Goal: Task Accomplishment & Management: Manage account settings

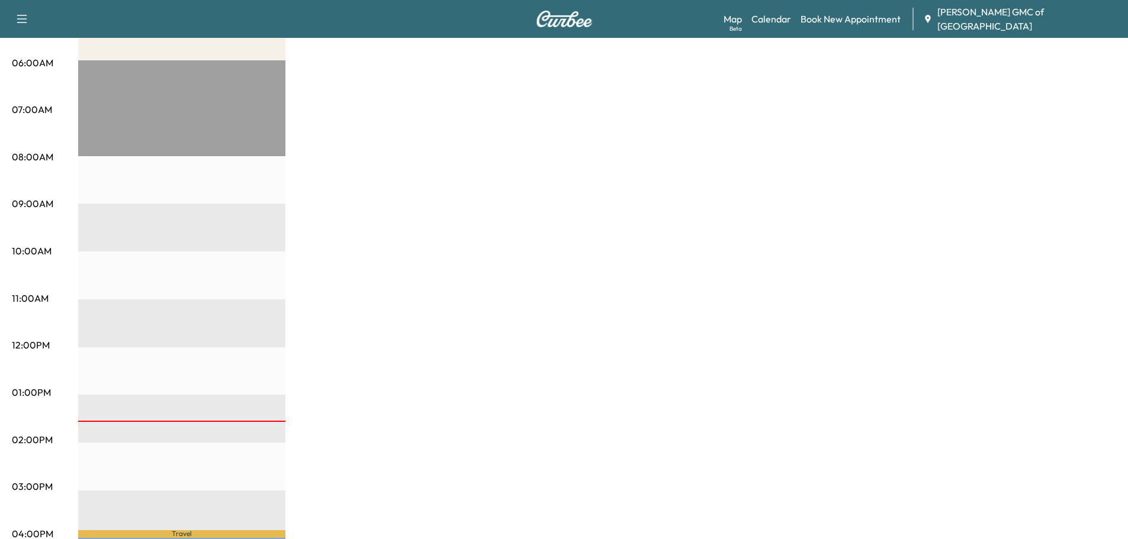
scroll to position [59, 0]
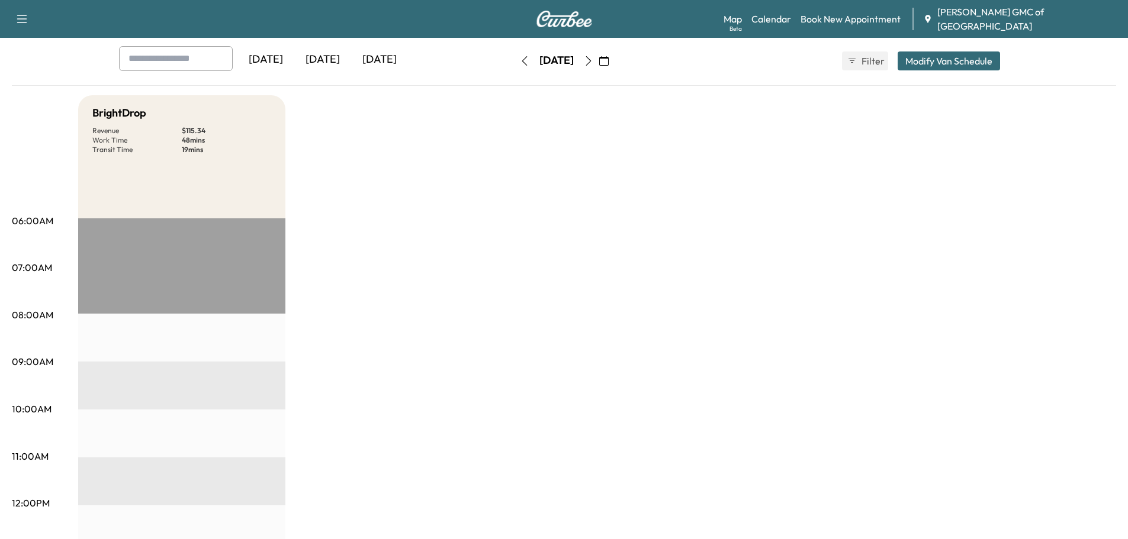
click at [593, 62] on icon "button" at bounding box center [588, 60] width 9 height 9
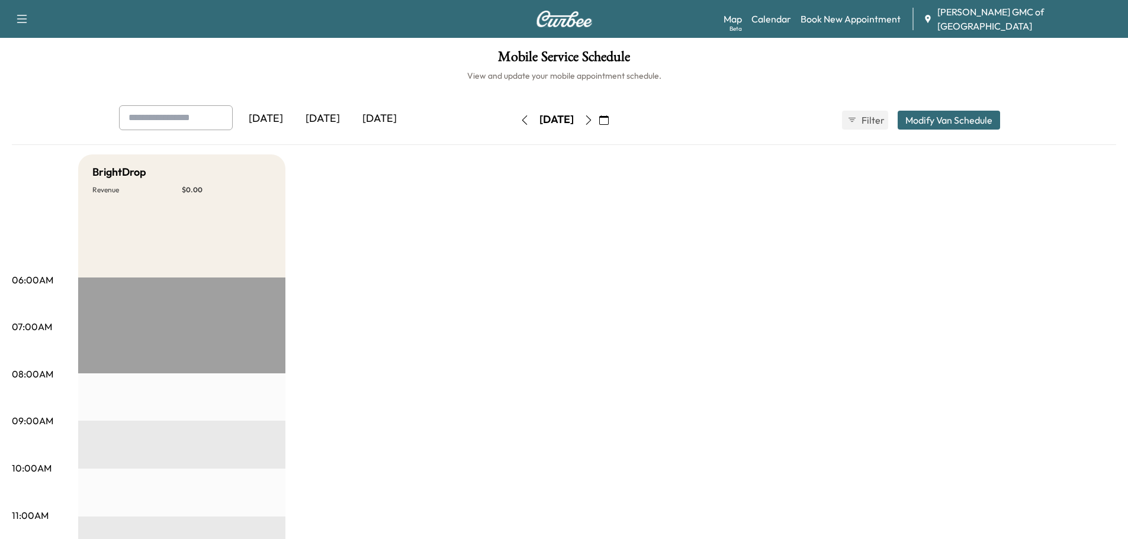
click at [520, 120] on icon "button" at bounding box center [524, 119] width 9 height 9
click at [398, 116] on div "[DATE]" at bounding box center [379, 118] width 57 height 27
click at [330, 120] on div "[DATE]" at bounding box center [322, 118] width 57 height 27
click at [388, 118] on div "[DATE]" at bounding box center [379, 118] width 57 height 27
click at [321, 118] on div "[DATE]" at bounding box center [322, 118] width 57 height 27
